Goal: Find specific page/section

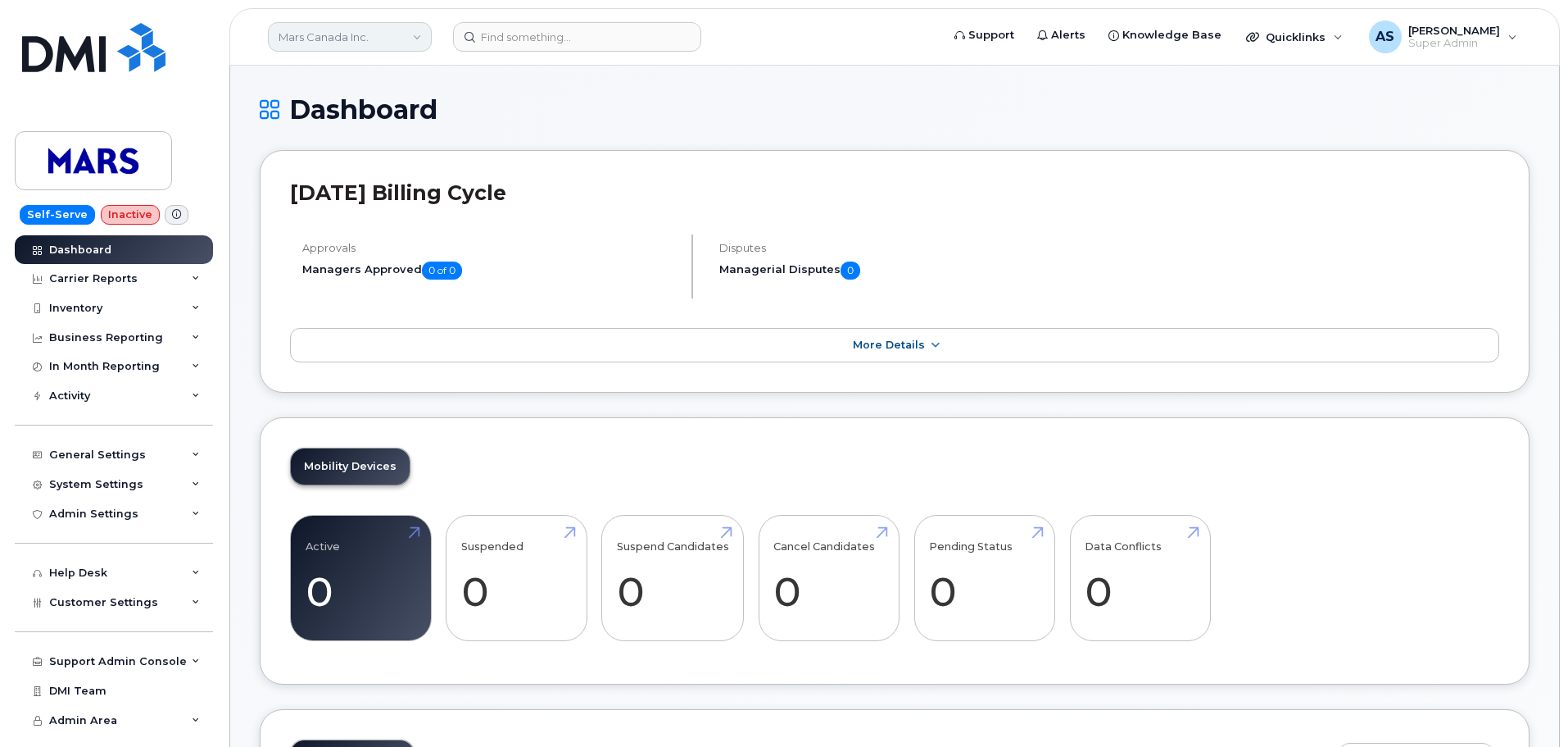
click at [313, 35] on link "Mars Canada Inc." at bounding box center [350, 36] width 164 height 29
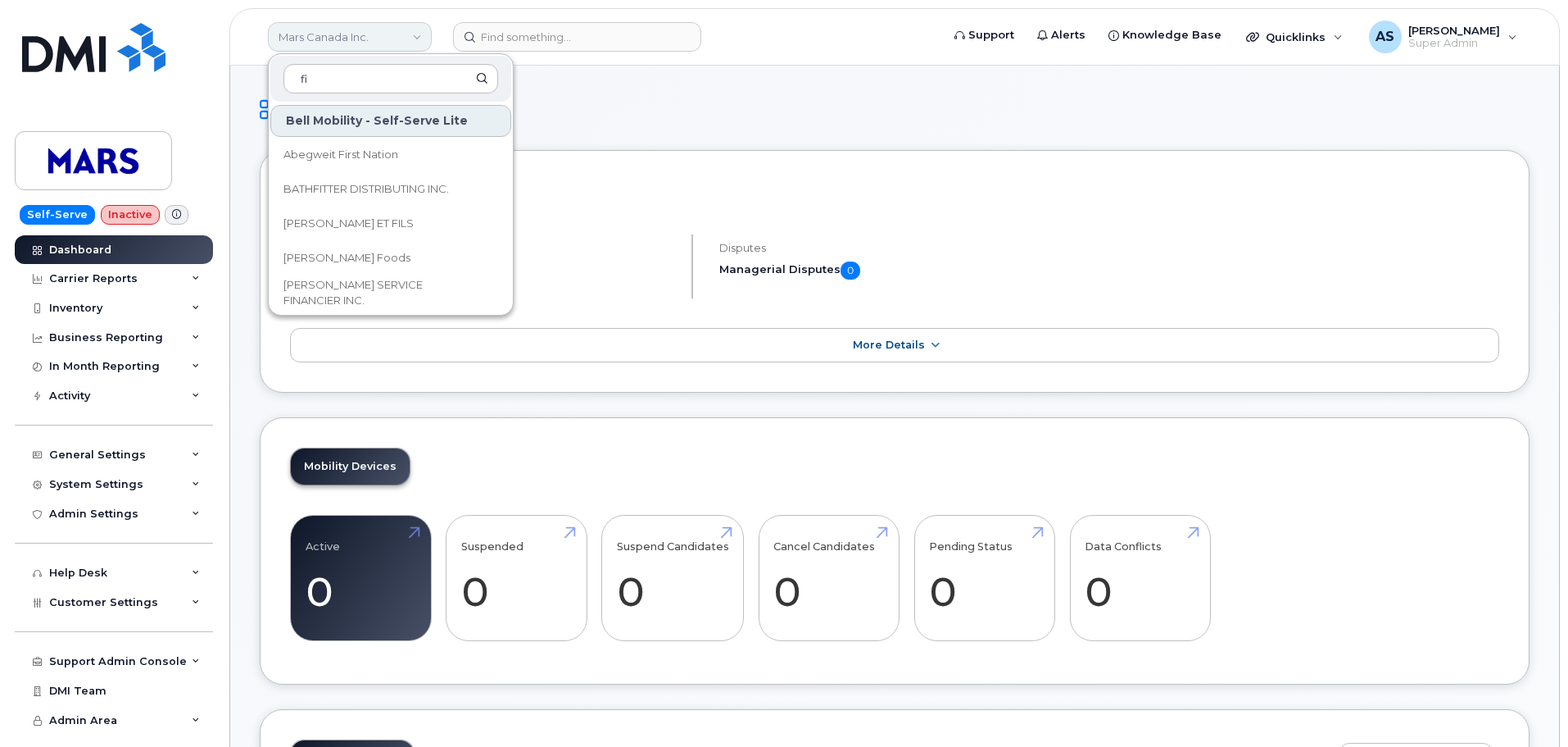
type input "f"
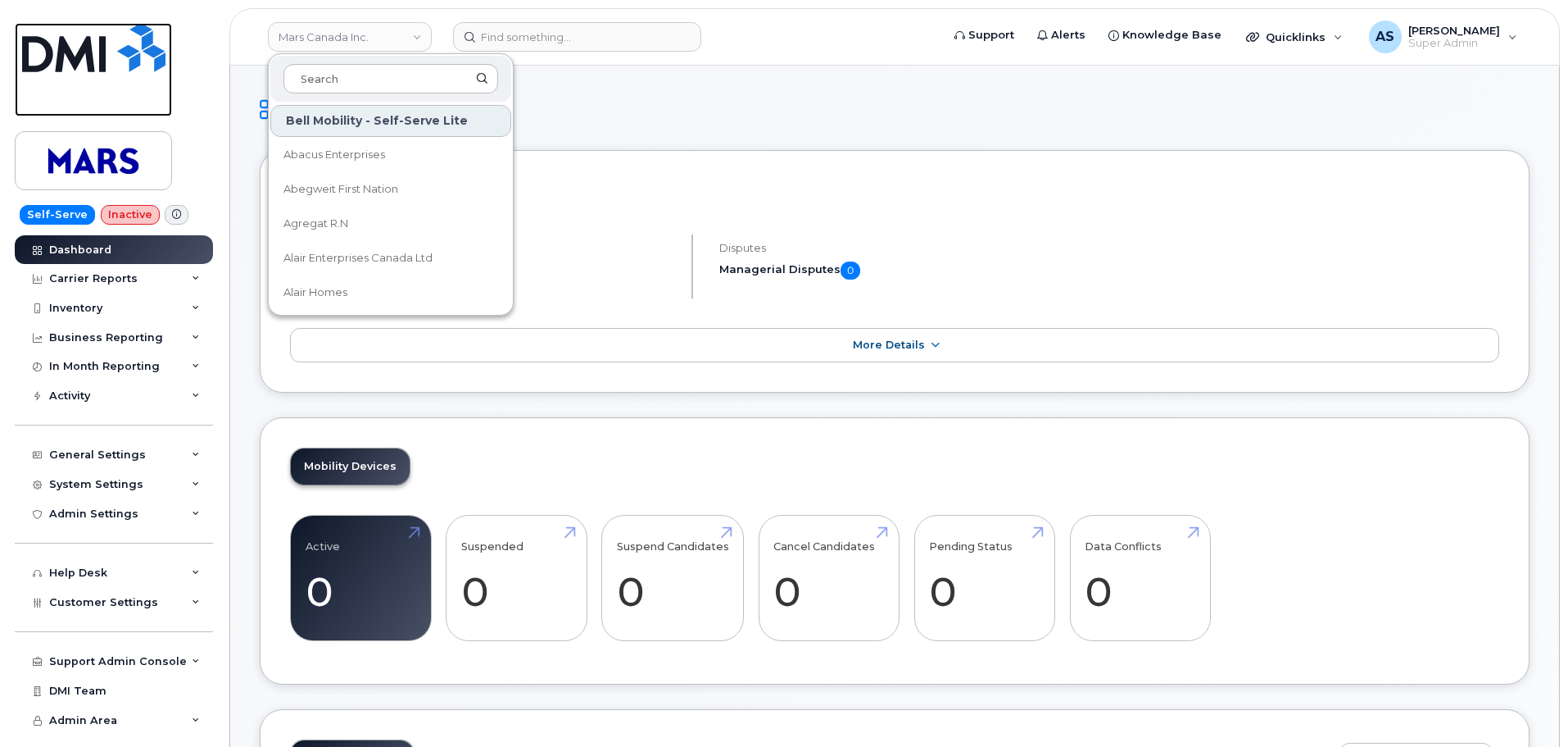
click at [58, 47] on img at bounding box center [93, 47] width 143 height 49
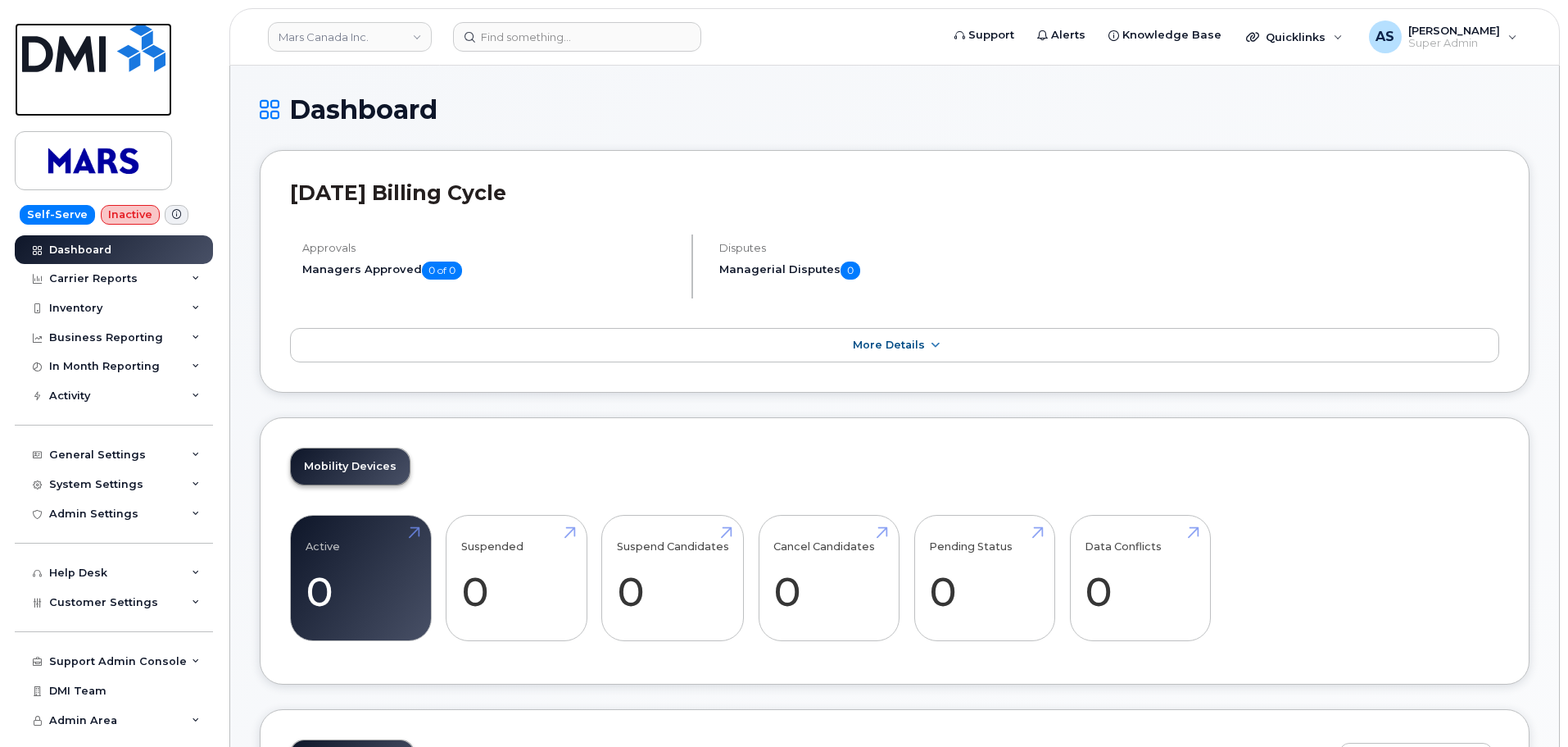
click at [111, 59] on img at bounding box center [93, 47] width 143 height 49
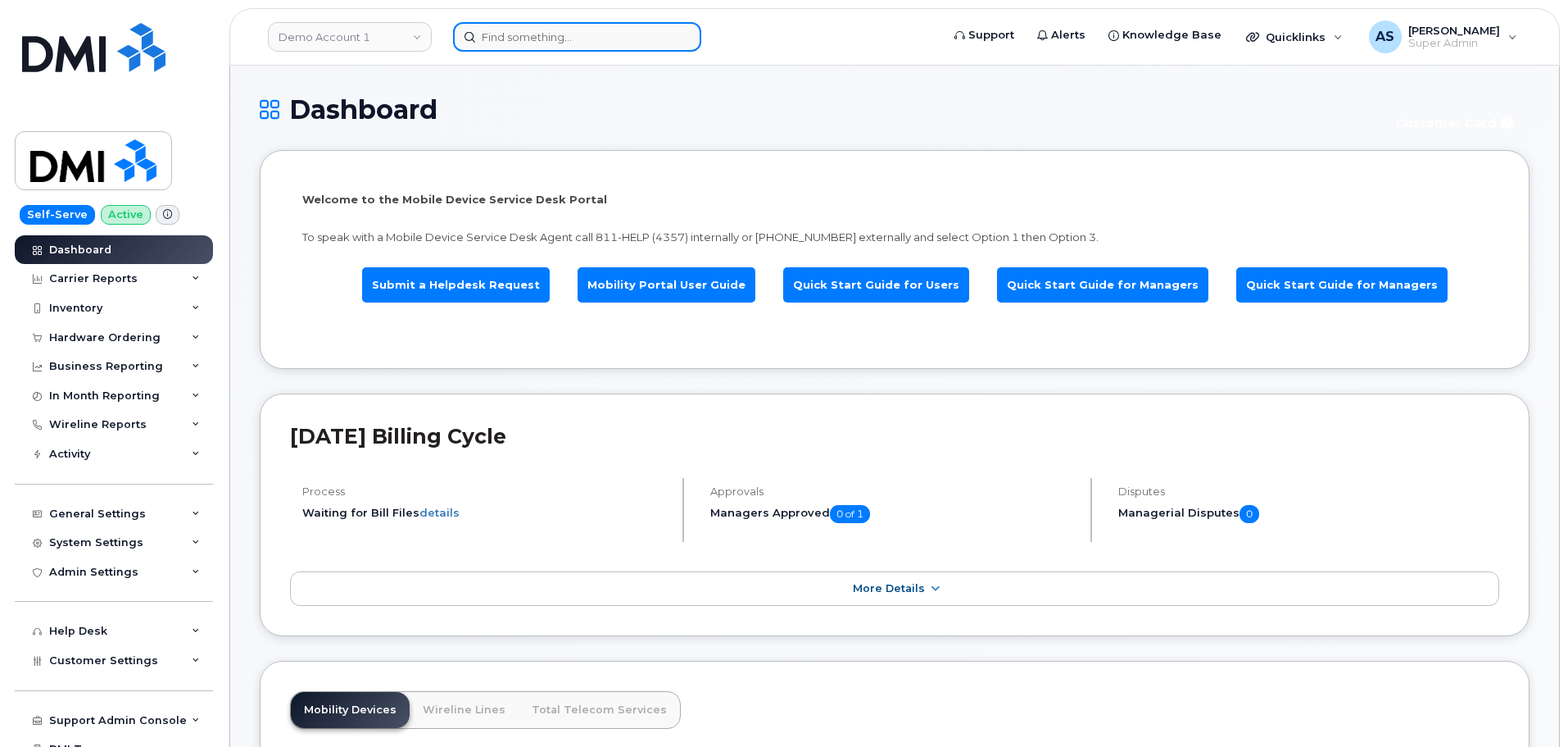
click at [482, 41] on input at bounding box center [577, 36] width 248 height 29
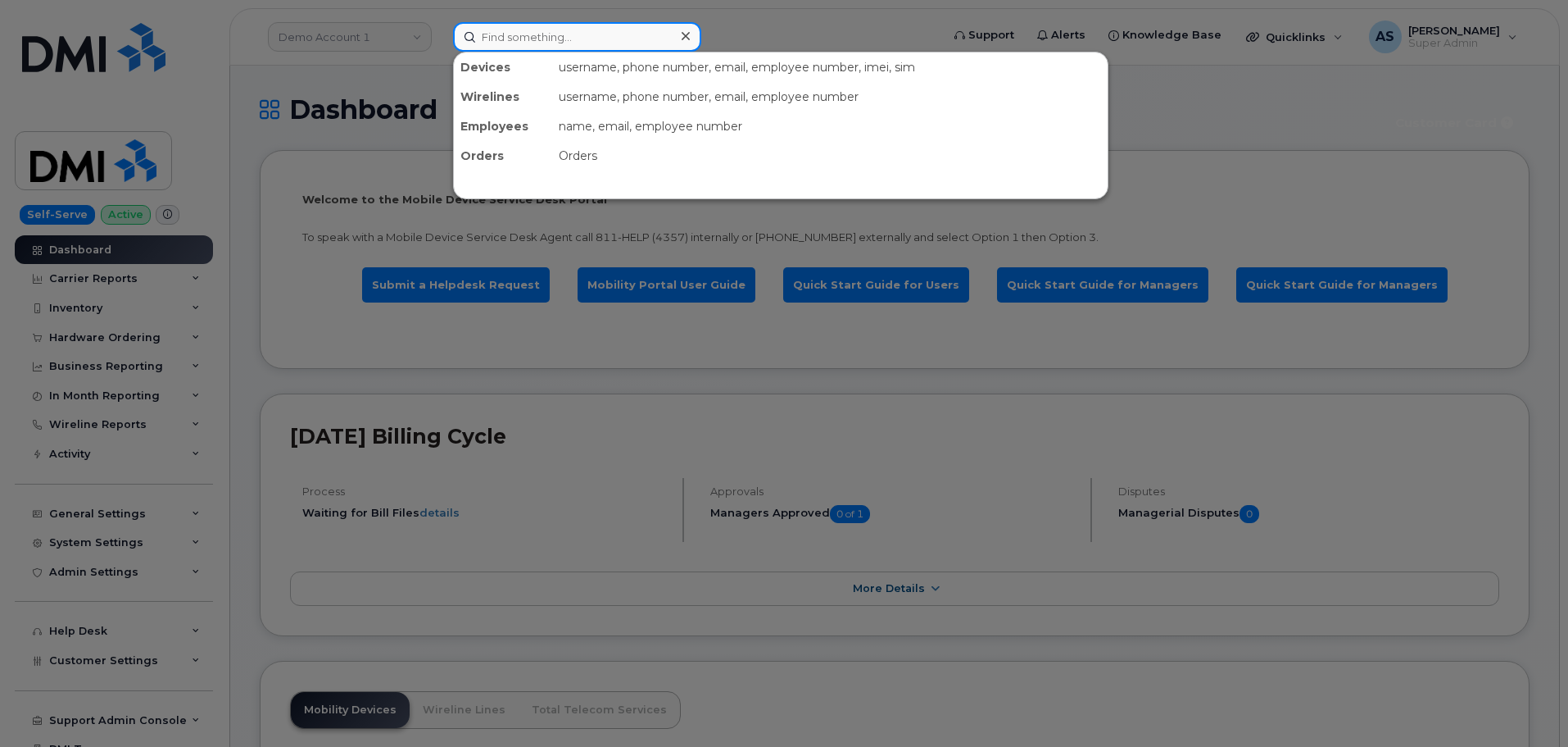
paste input "5876452773"
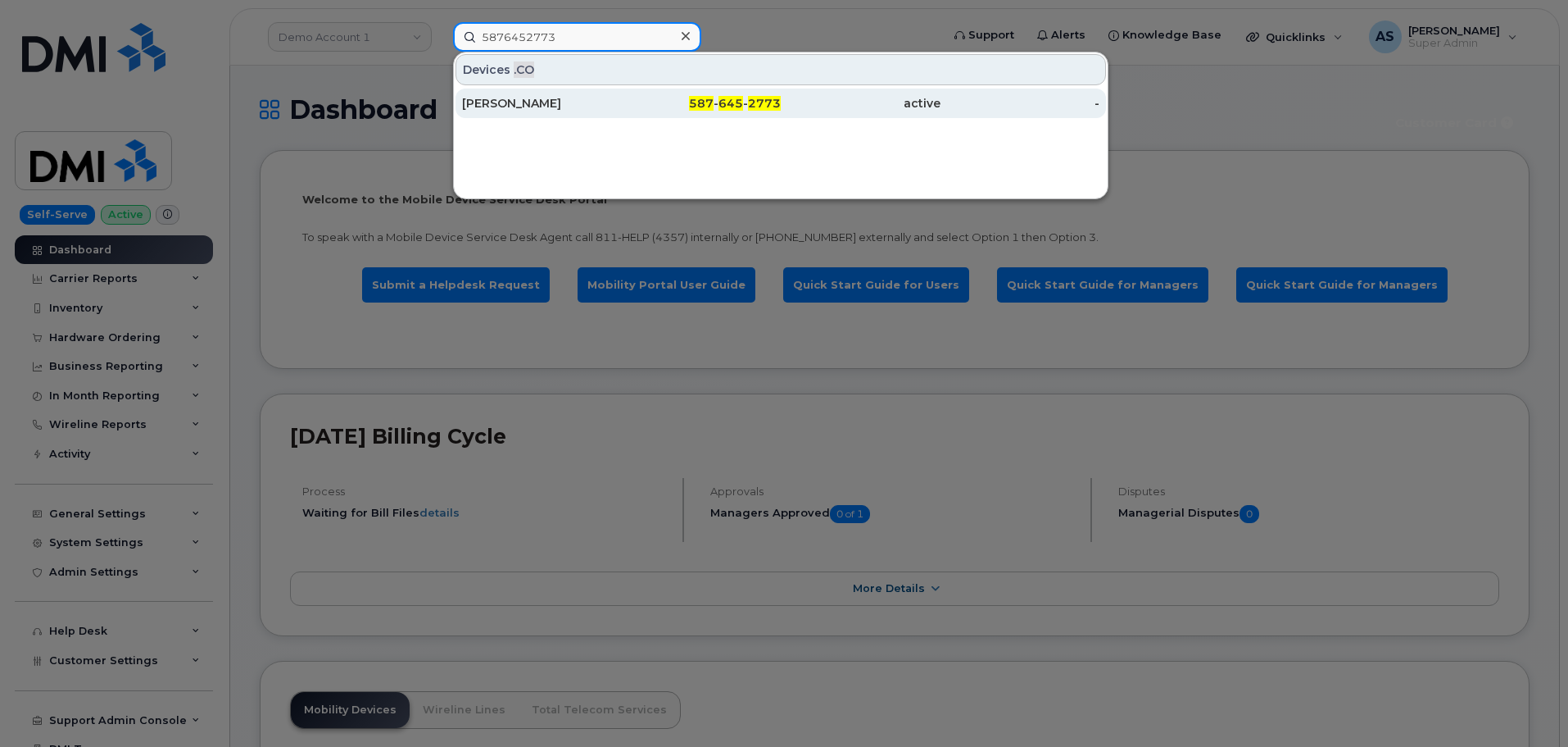
type input "5876452773"
click at [597, 102] on div "Duane Rachkowski" at bounding box center [542, 103] width 160 height 16
